Goal: Go to known website: Access a specific website the user already knows

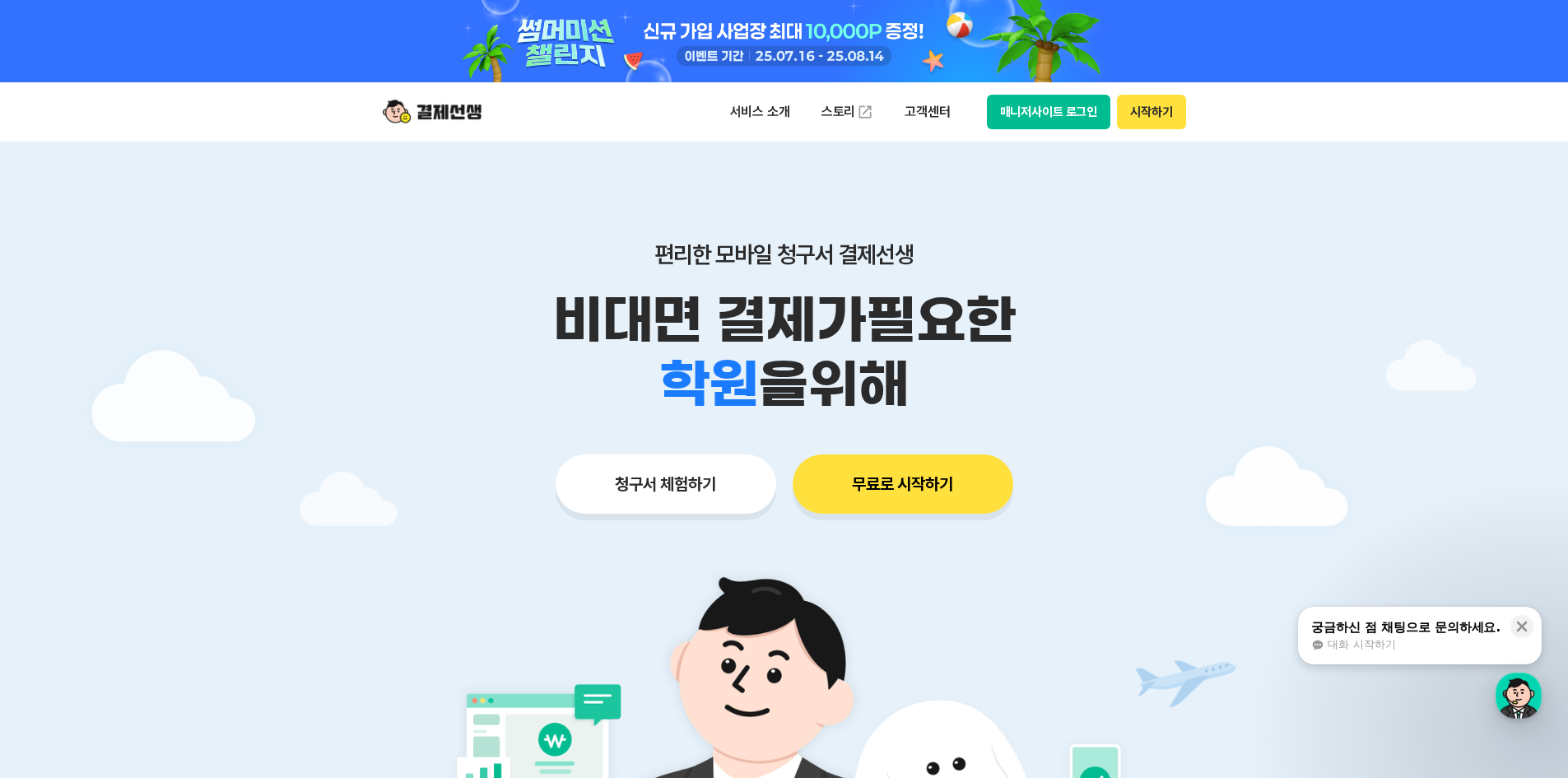
click at [1178, 118] on button "시작하기" at bounding box center [1151, 112] width 69 height 35
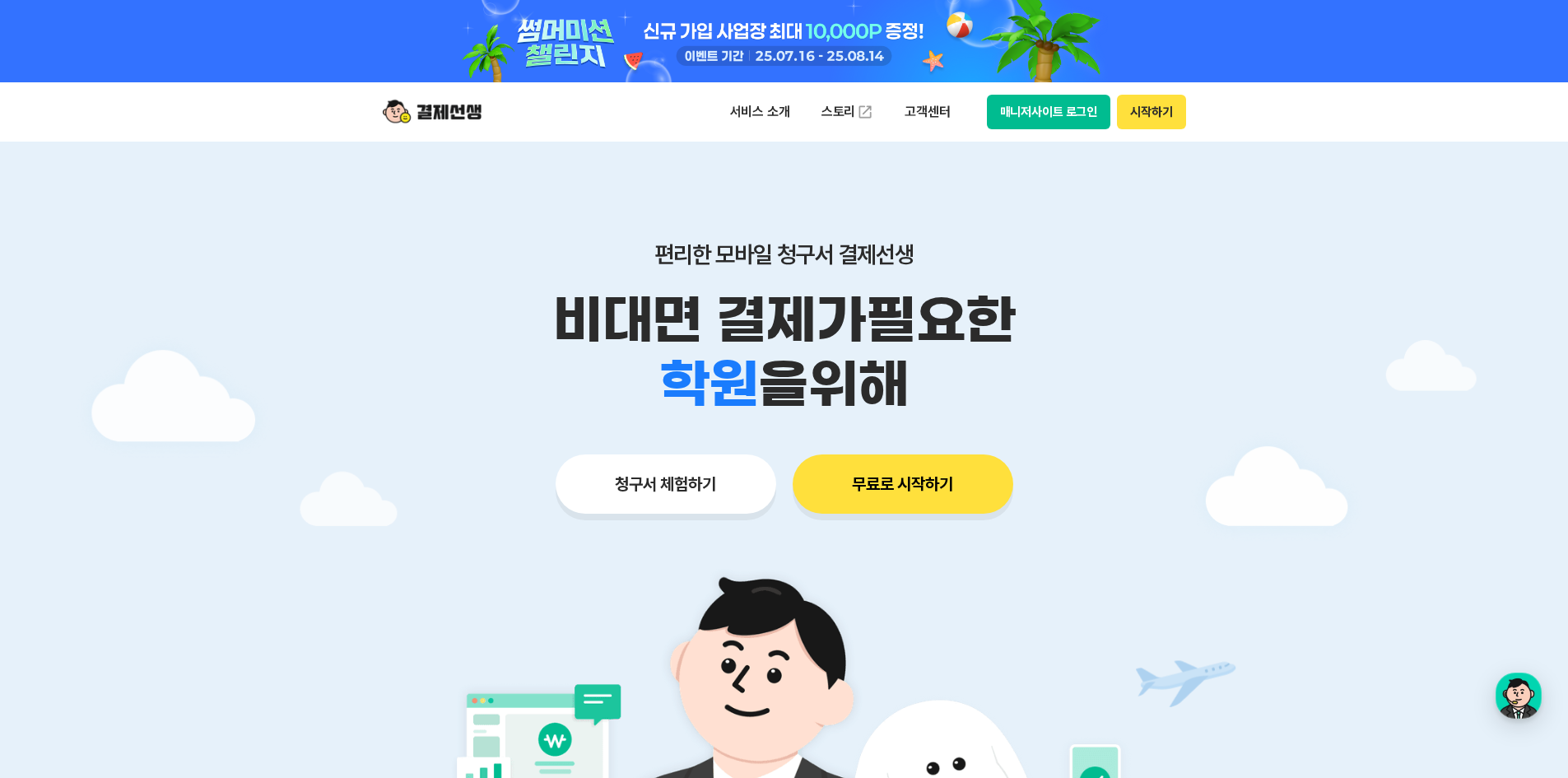
click at [1151, 125] on button "시작하기" at bounding box center [1151, 112] width 69 height 35
click at [1032, 113] on button "매니저사이트 로그인" at bounding box center [1049, 112] width 125 height 35
